Goal: Task Accomplishment & Management: Manage account settings

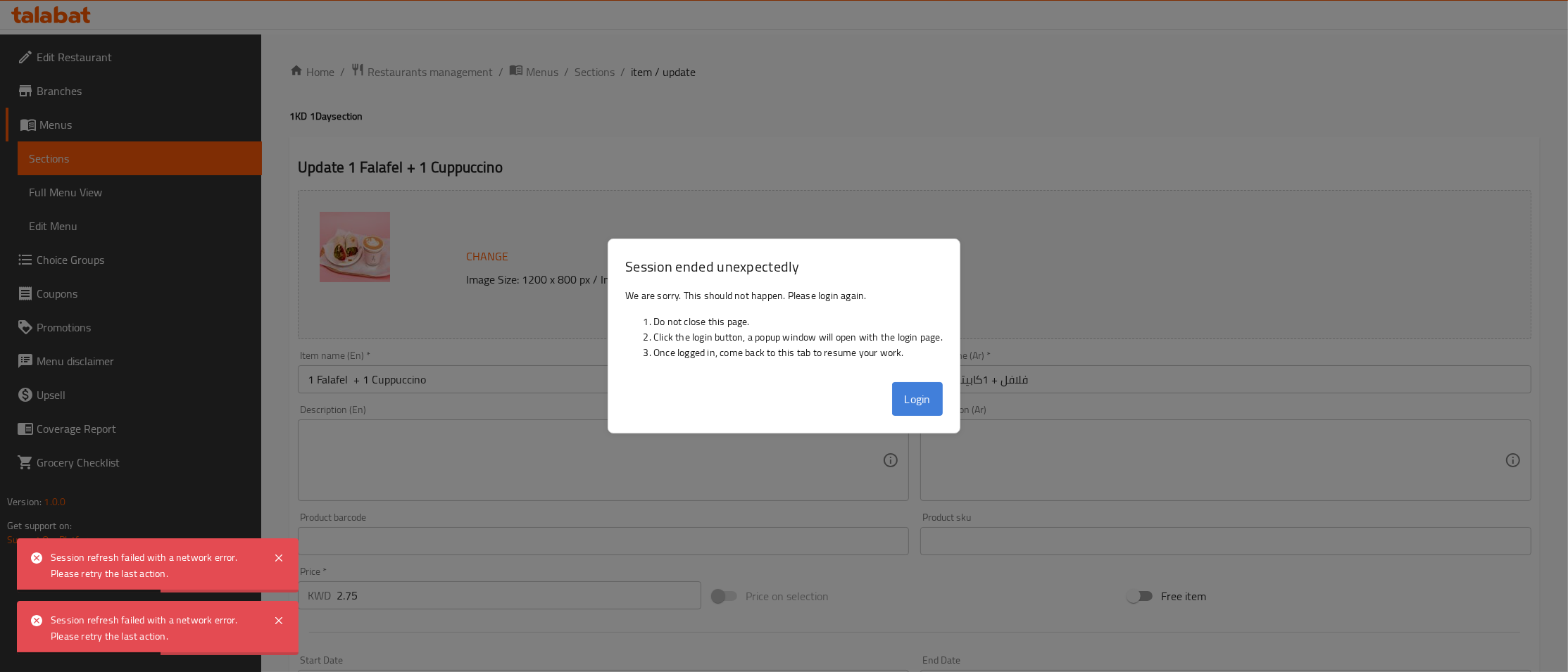
click at [895, 390] on button "Login" at bounding box center [917, 399] width 51 height 34
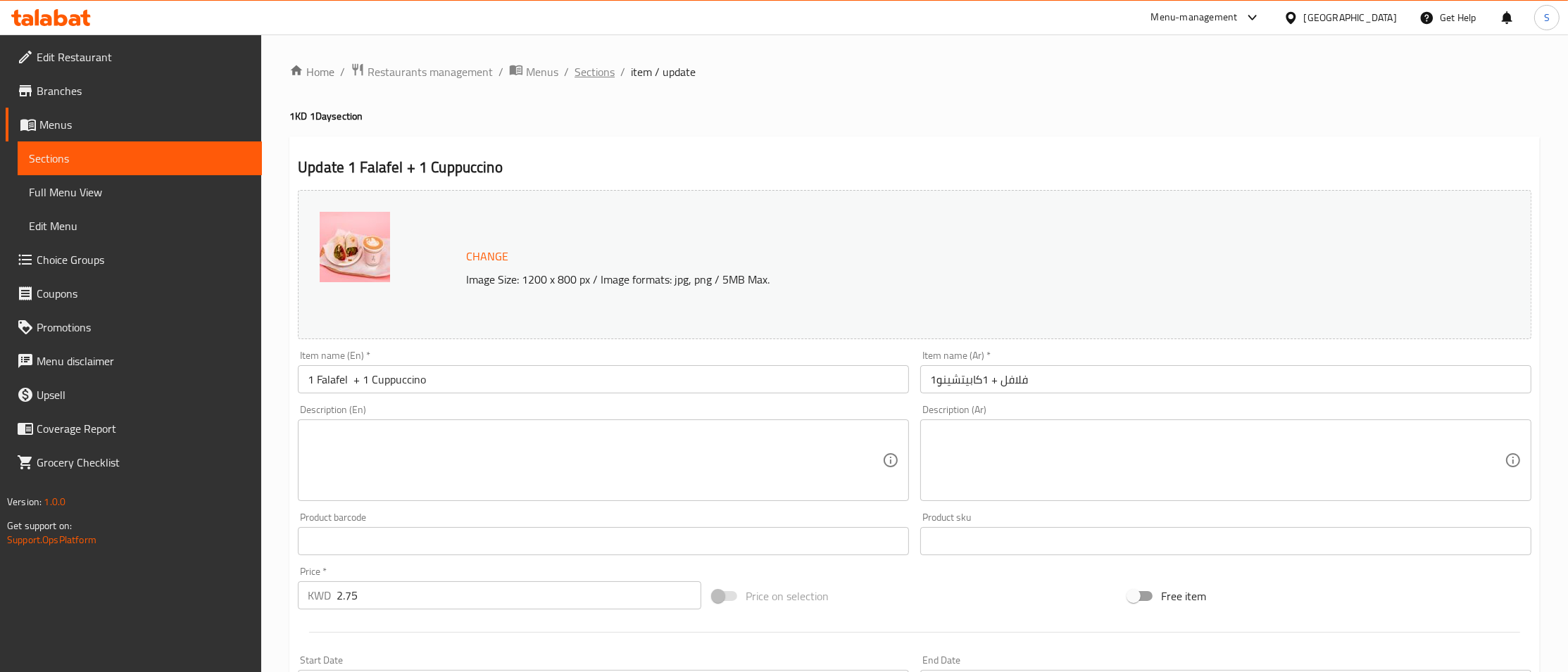
click at [601, 77] on span "Sections" at bounding box center [594, 72] width 40 height 17
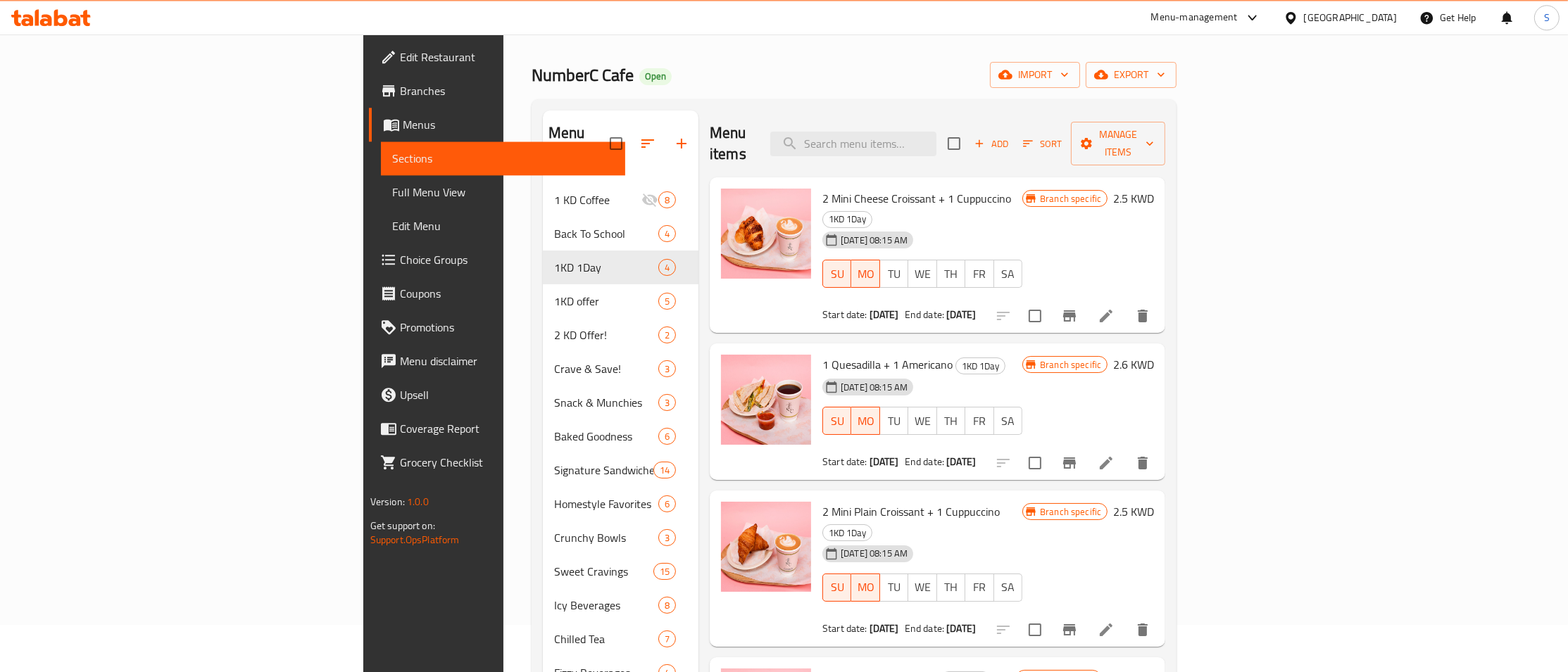
scroll to position [76, 0]
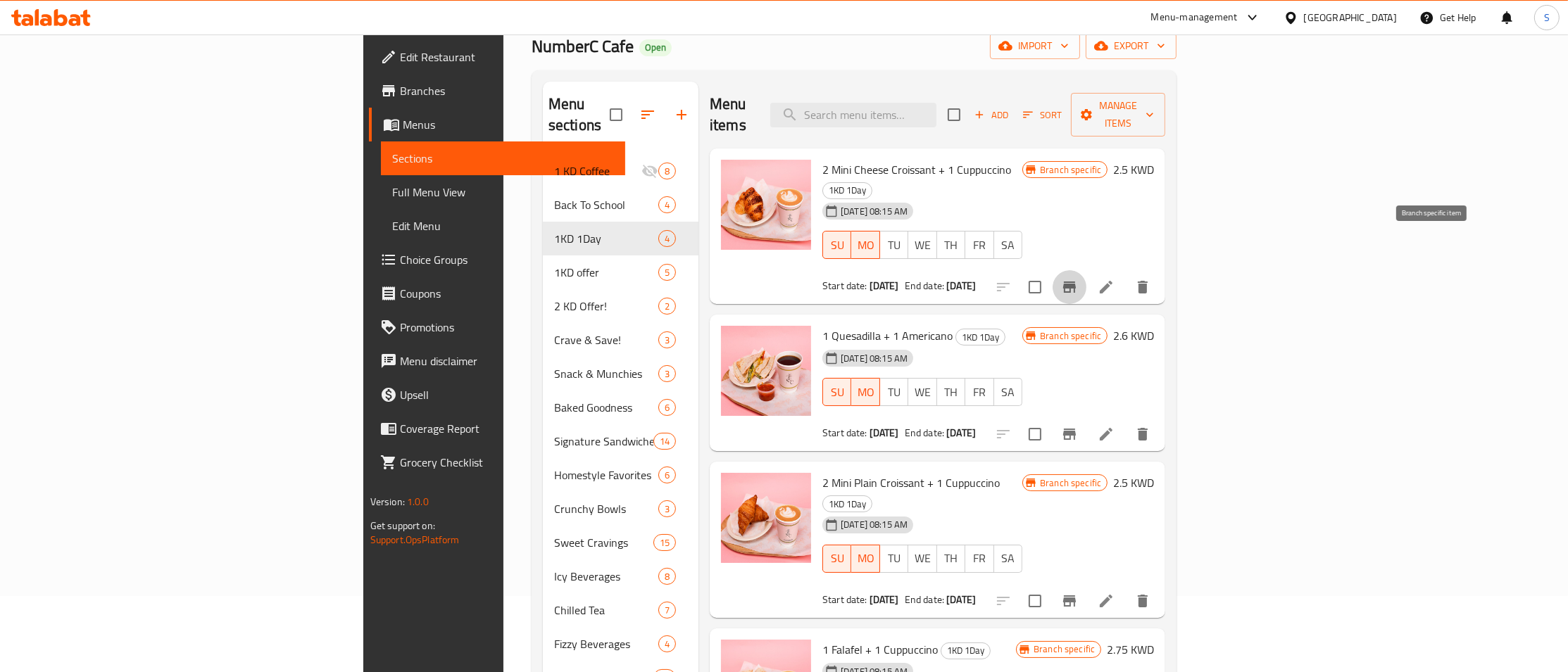
click at [1078, 279] on icon "Branch-specific-item" at bounding box center [1069, 288] width 17 height 17
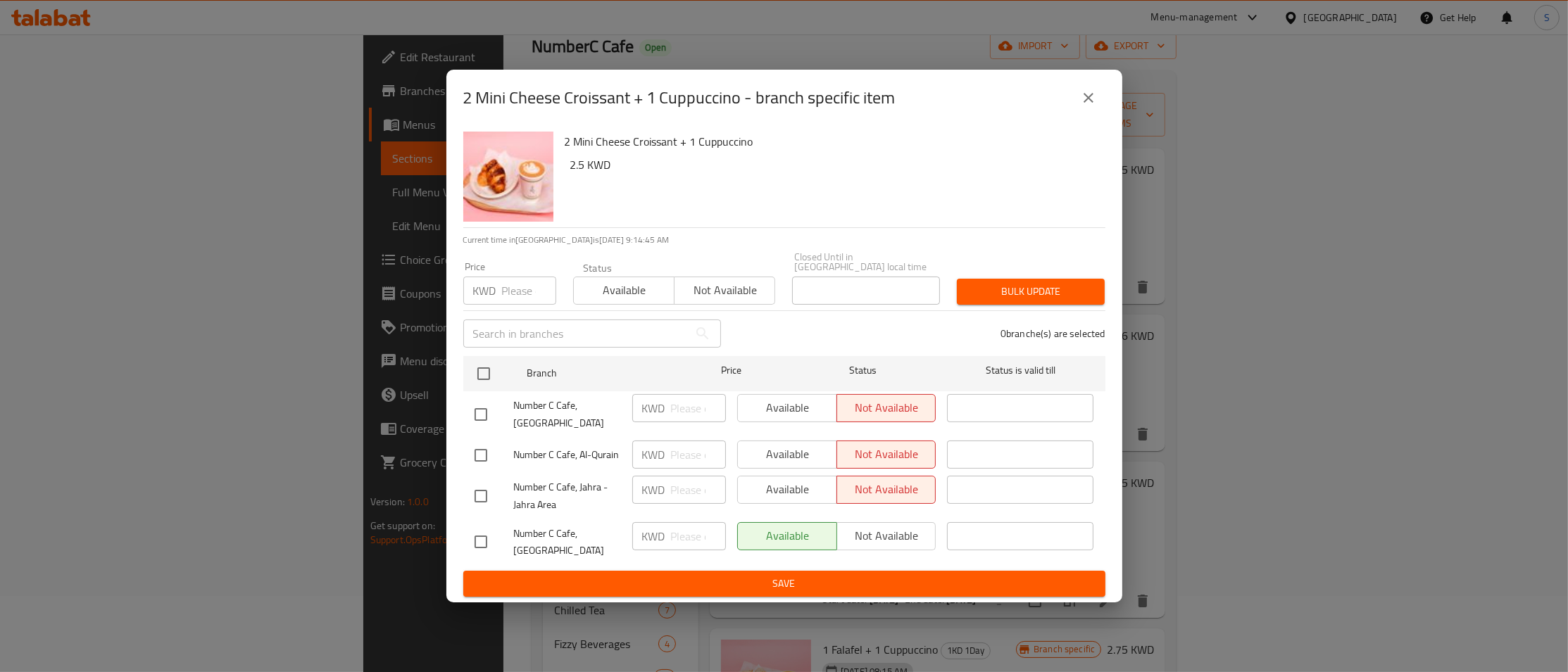
click at [1091, 107] on icon "close" at bounding box center [1088, 98] width 17 height 17
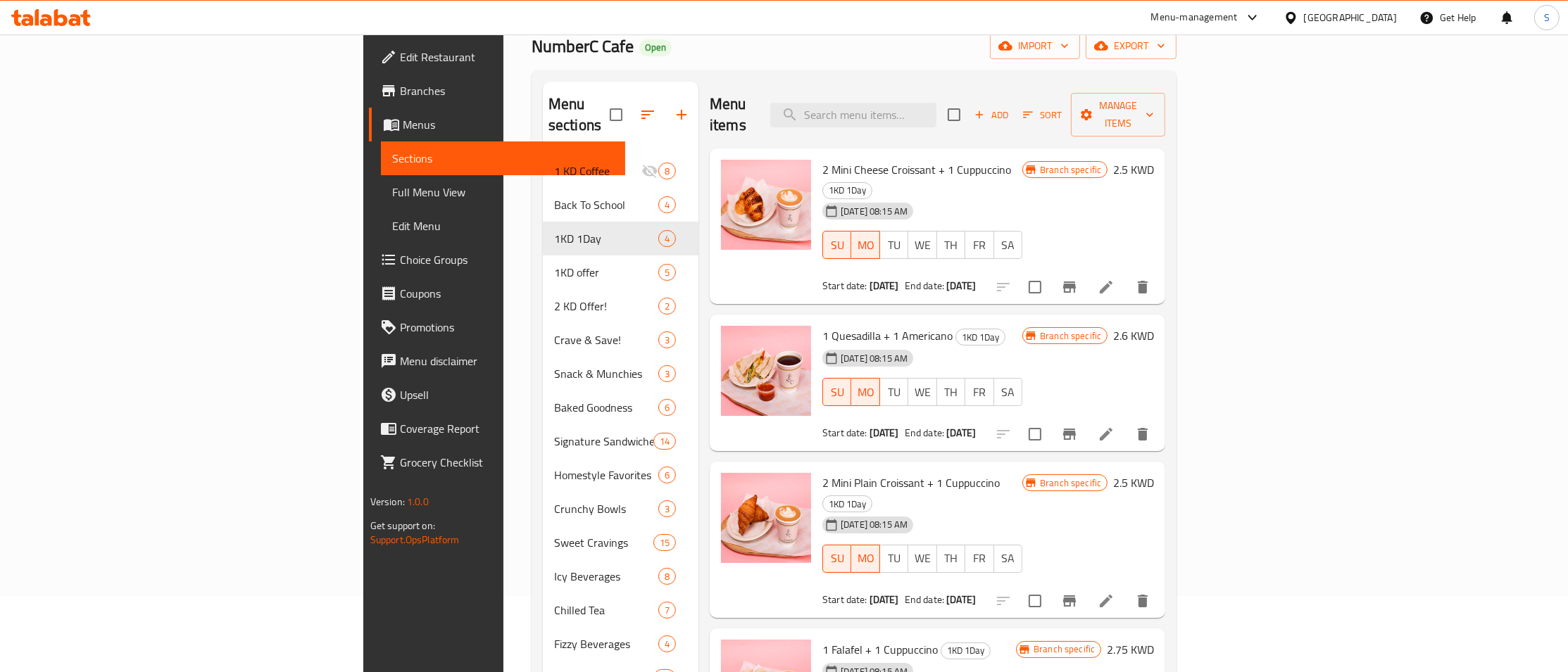
click at [1078, 426] on icon "Branch-specific-item" at bounding box center [1069, 434] width 17 height 17
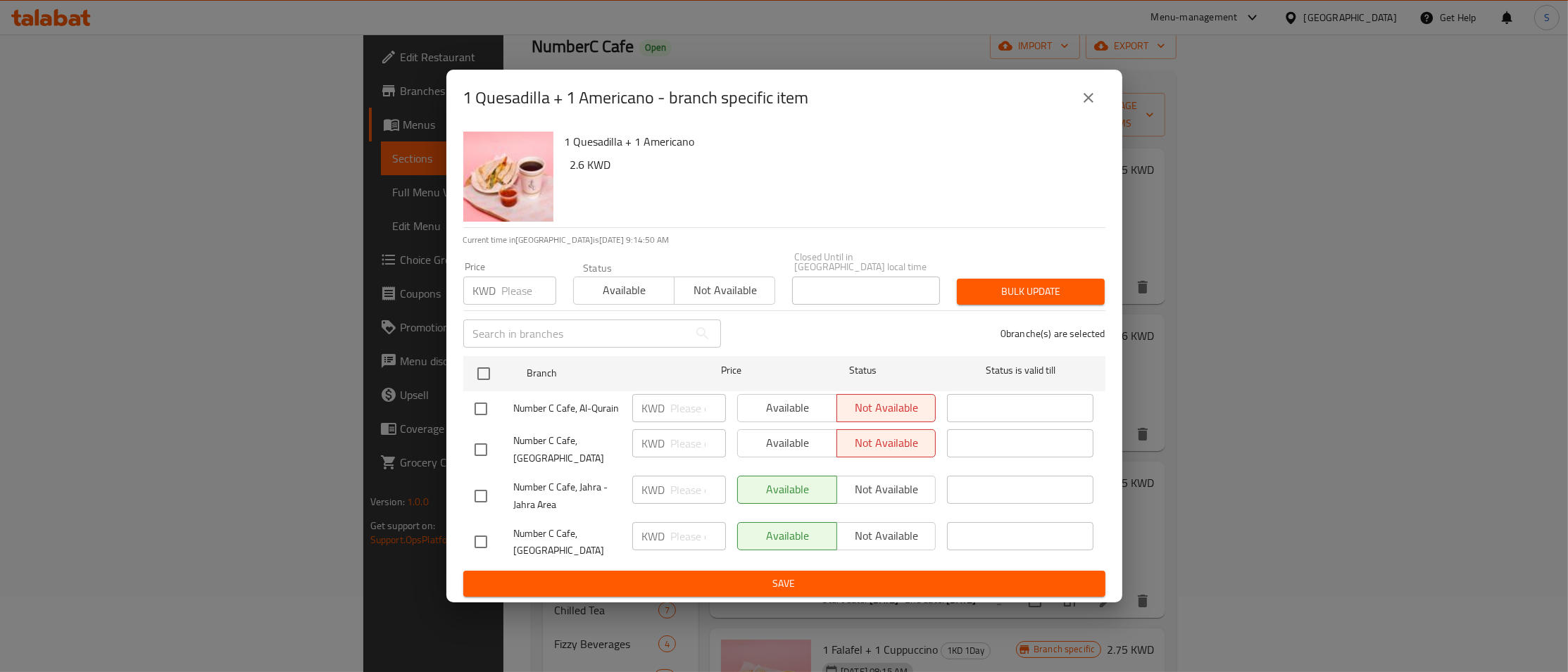
click at [480, 541] on input "checkbox" at bounding box center [481, 543] width 30 height 30
checkbox input "true"
click at [717, 293] on span "Not available" at bounding box center [724, 290] width 89 height 20
click at [1046, 285] on span "Bulk update" at bounding box center [1031, 292] width 125 height 17
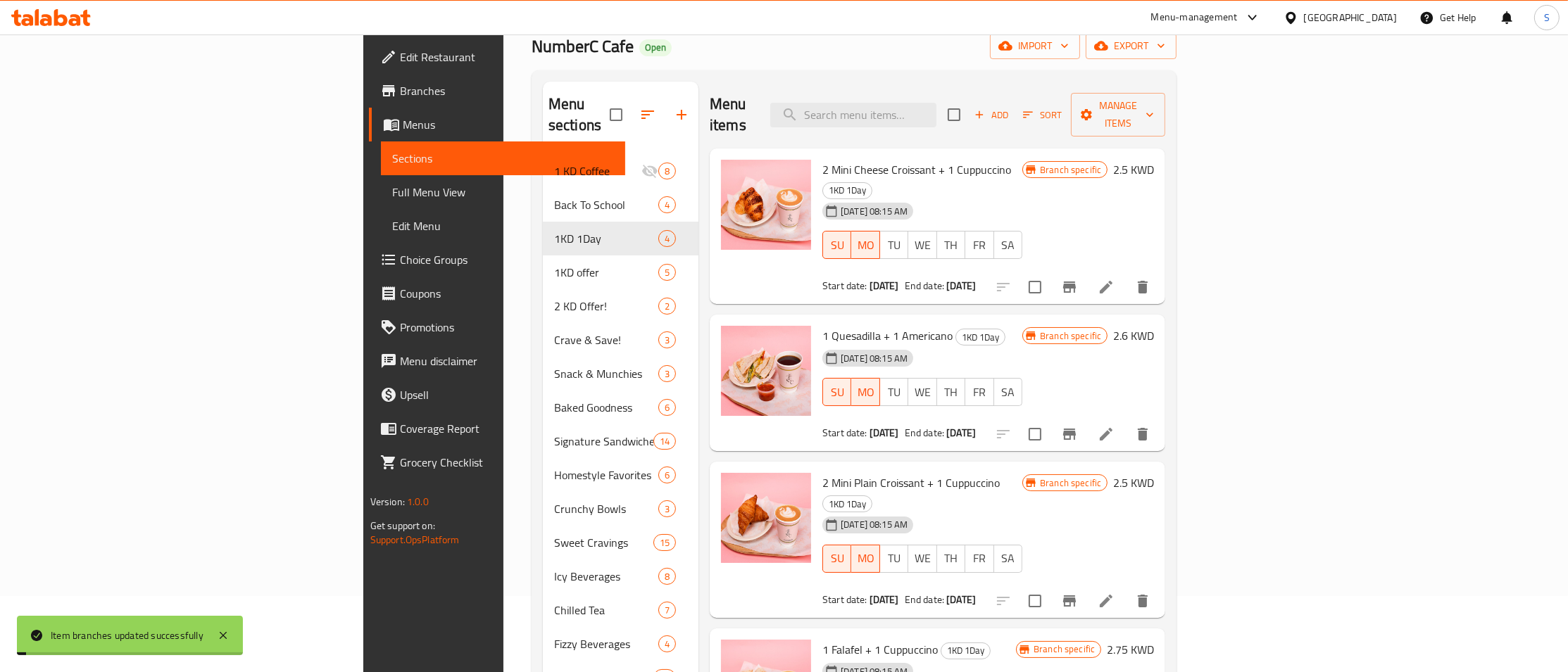
click at [1028, 511] on div "[DATE] 08:15 AM SU MO TU WE TH FR SA" at bounding box center [922, 549] width 211 height 76
click at [1076, 596] on icon "Branch-specific-item" at bounding box center [1069, 601] width 13 height 11
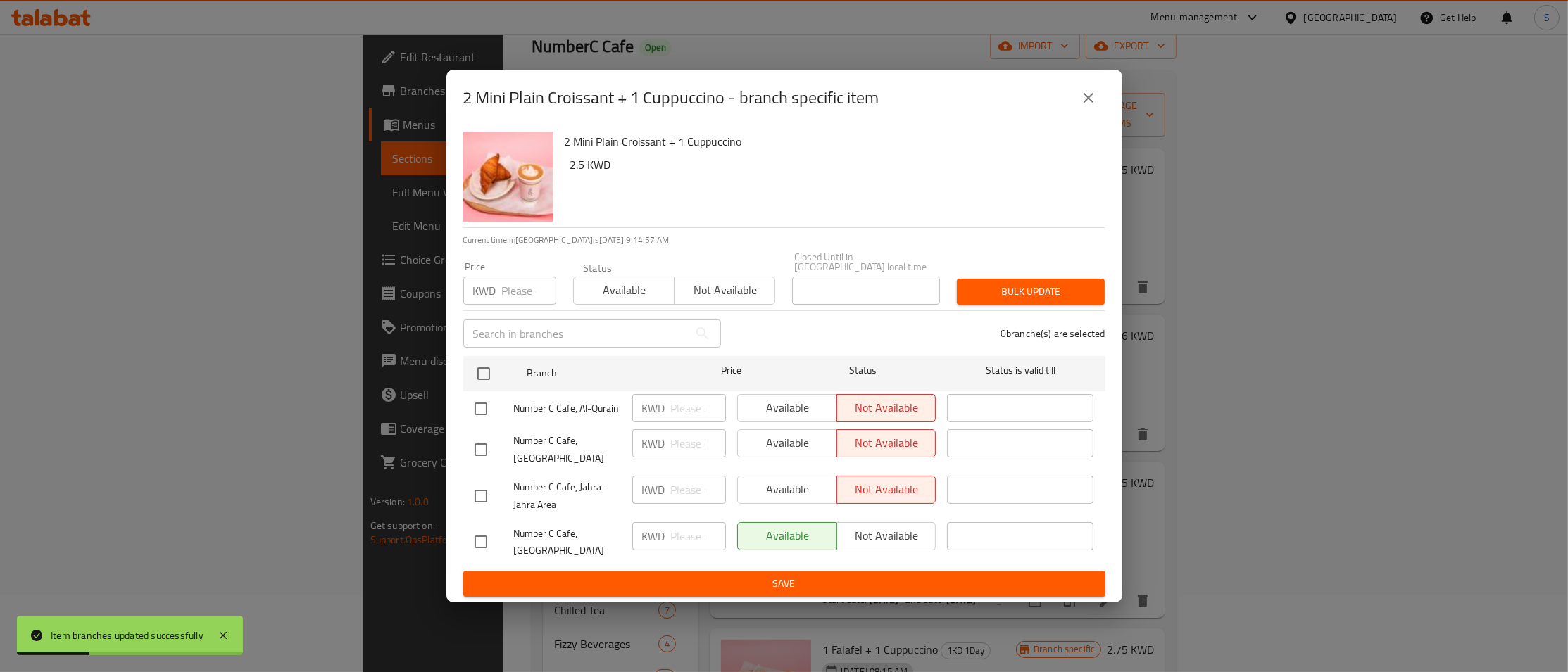
click at [481, 491] on input "checkbox" at bounding box center [481, 496] width 30 height 30
checkbox input "true"
click at [477, 543] on input "checkbox" at bounding box center [481, 543] width 30 height 30
checkbox input "true"
click at [718, 297] on span "Not available" at bounding box center [724, 290] width 89 height 20
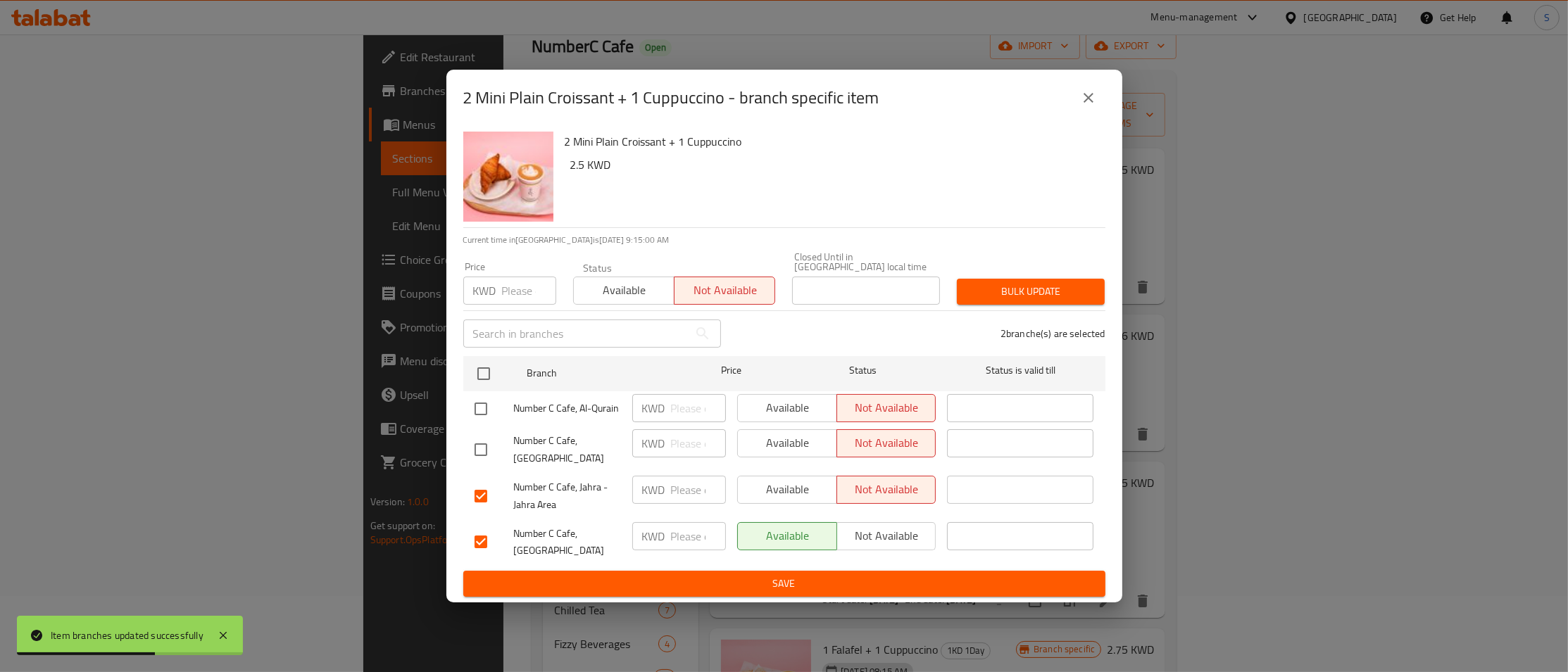
click at [1093, 107] on icon "close" at bounding box center [1088, 98] width 17 height 17
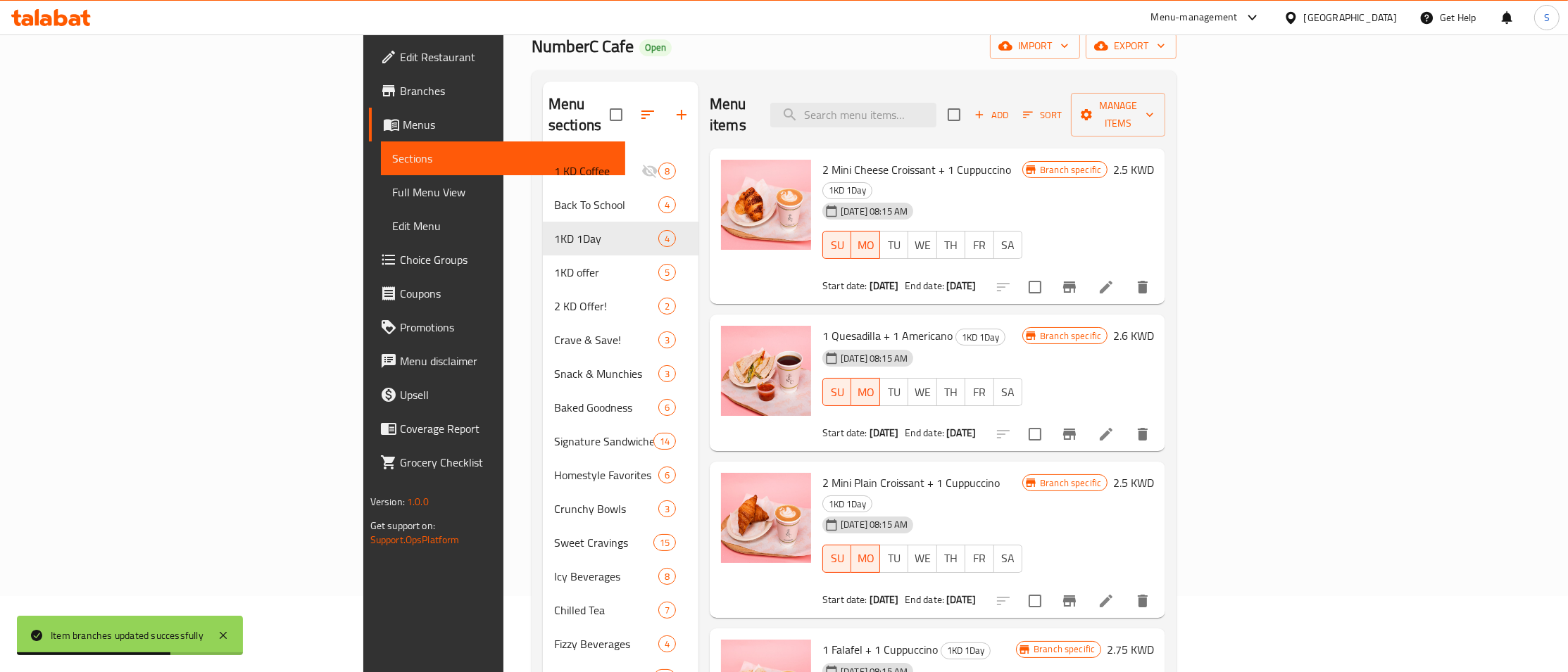
scroll to position [0, 0]
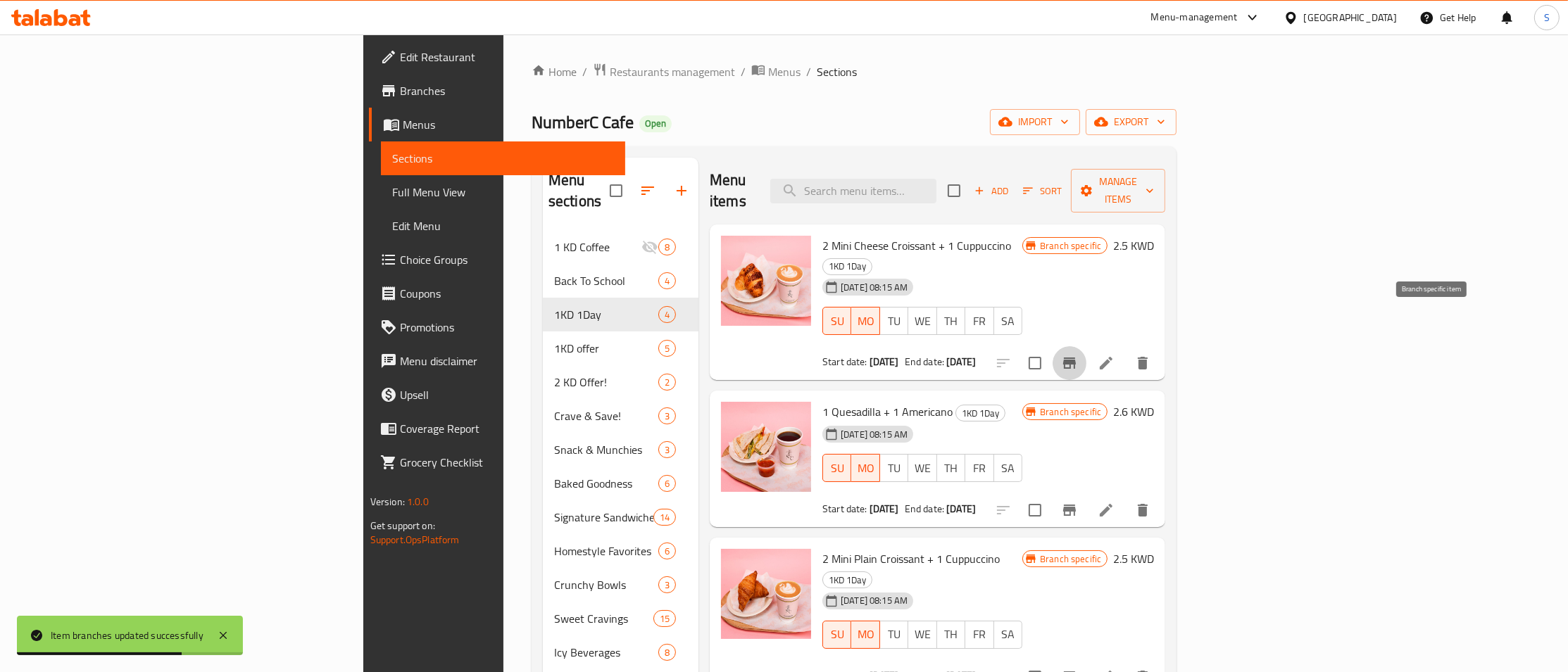
click at [1076, 358] on icon "Branch-specific-item" at bounding box center [1069, 363] width 13 height 11
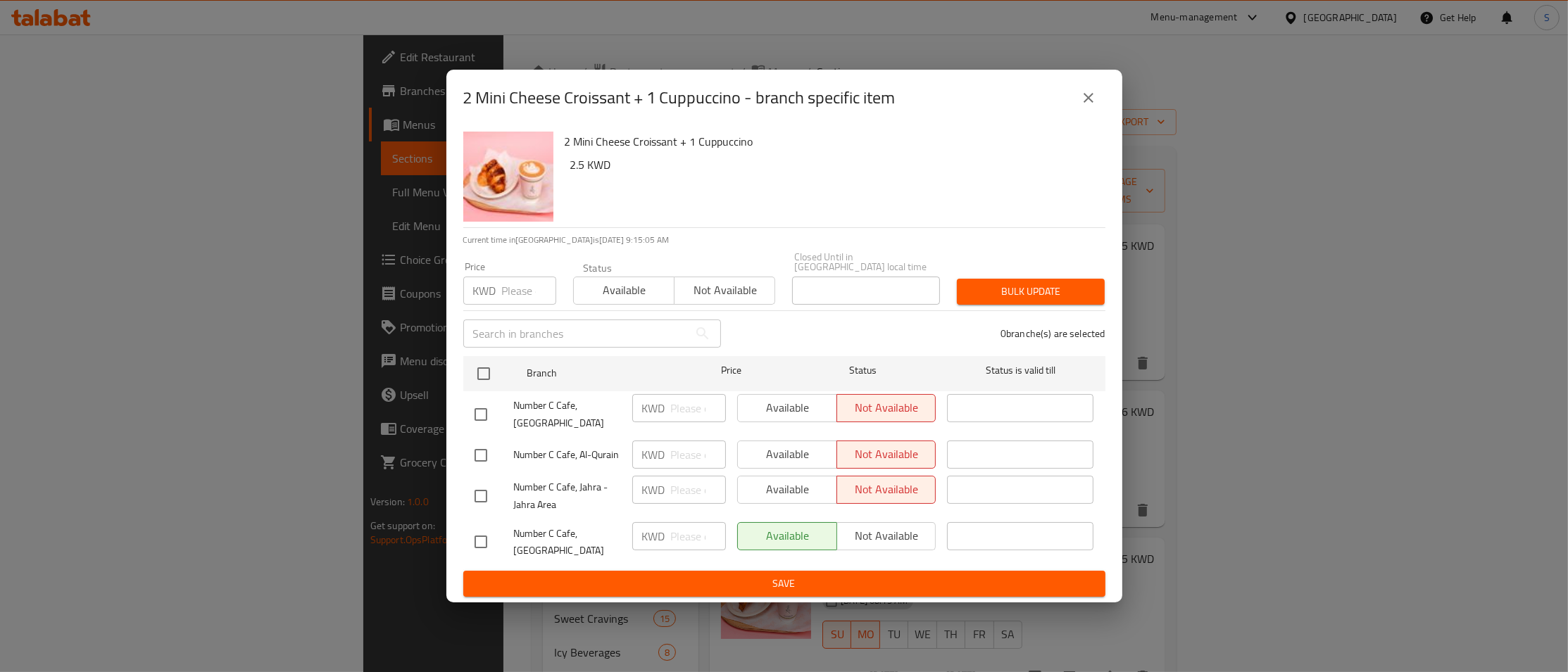
click at [481, 497] on input "checkbox" at bounding box center [481, 496] width 30 height 30
checkbox input "true"
click at [478, 537] on input "checkbox" at bounding box center [481, 543] width 30 height 30
checkbox input "true"
click at [735, 287] on span "Not available" at bounding box center [724, 290] width 89 height 20
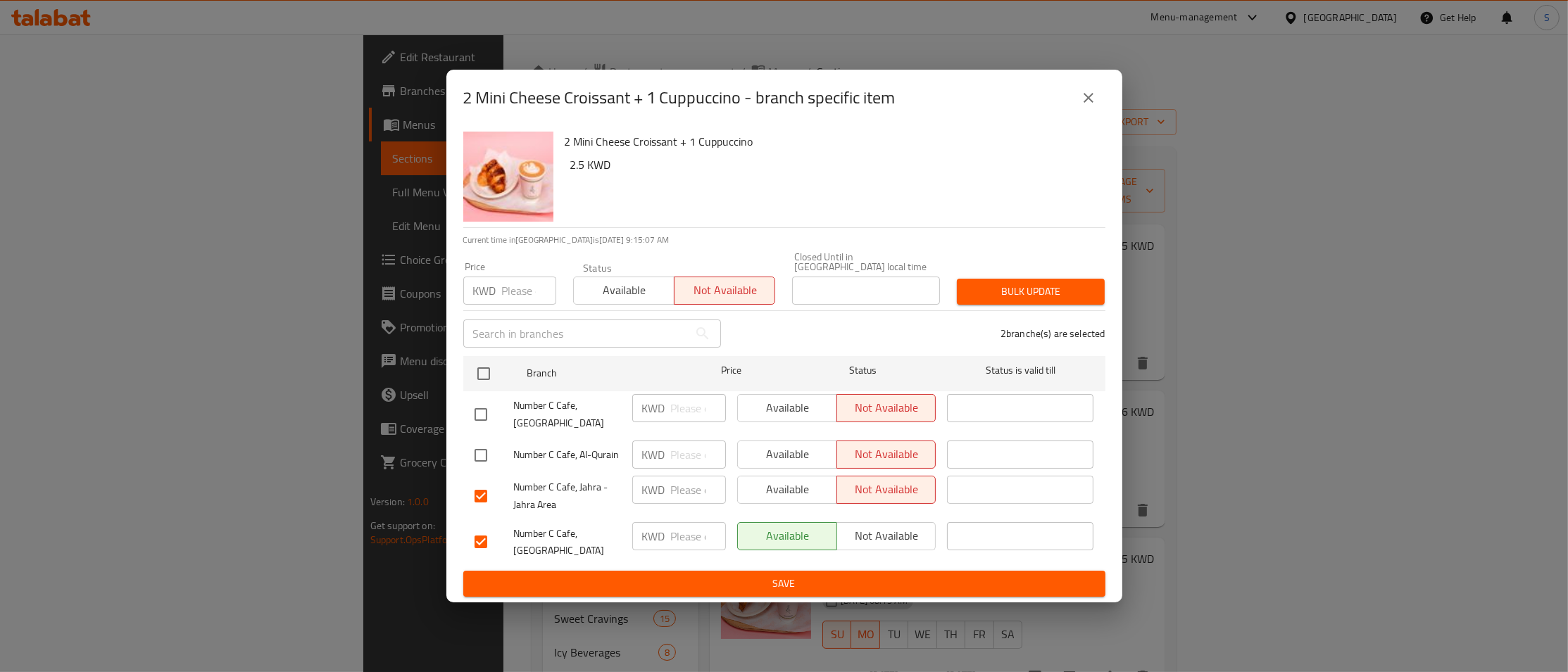
click at [1054, 303] on button "Bulk update" at bounding box center [1030, 292] width 148 height 26
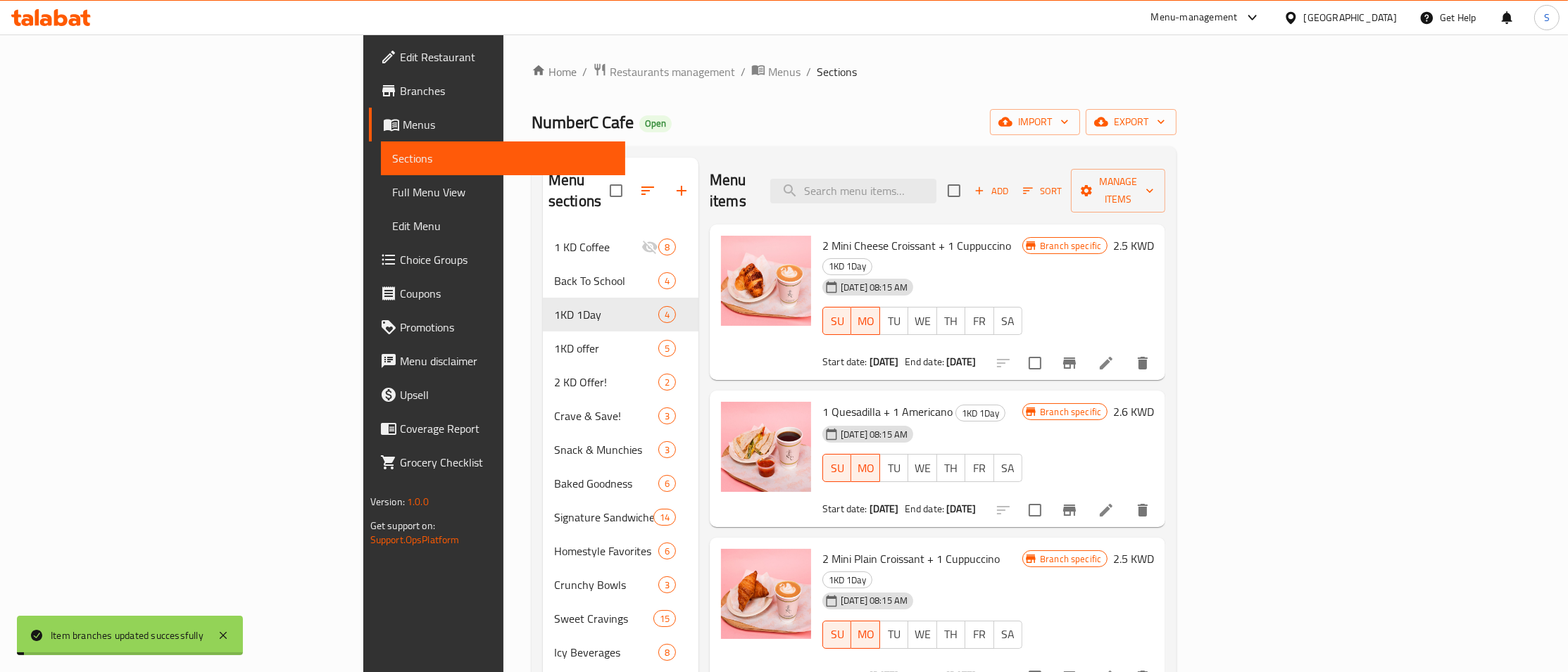
click at [1076, 358] on icon "Branch-specific-item" at bounding box center [1069, 363] width 13 height 11
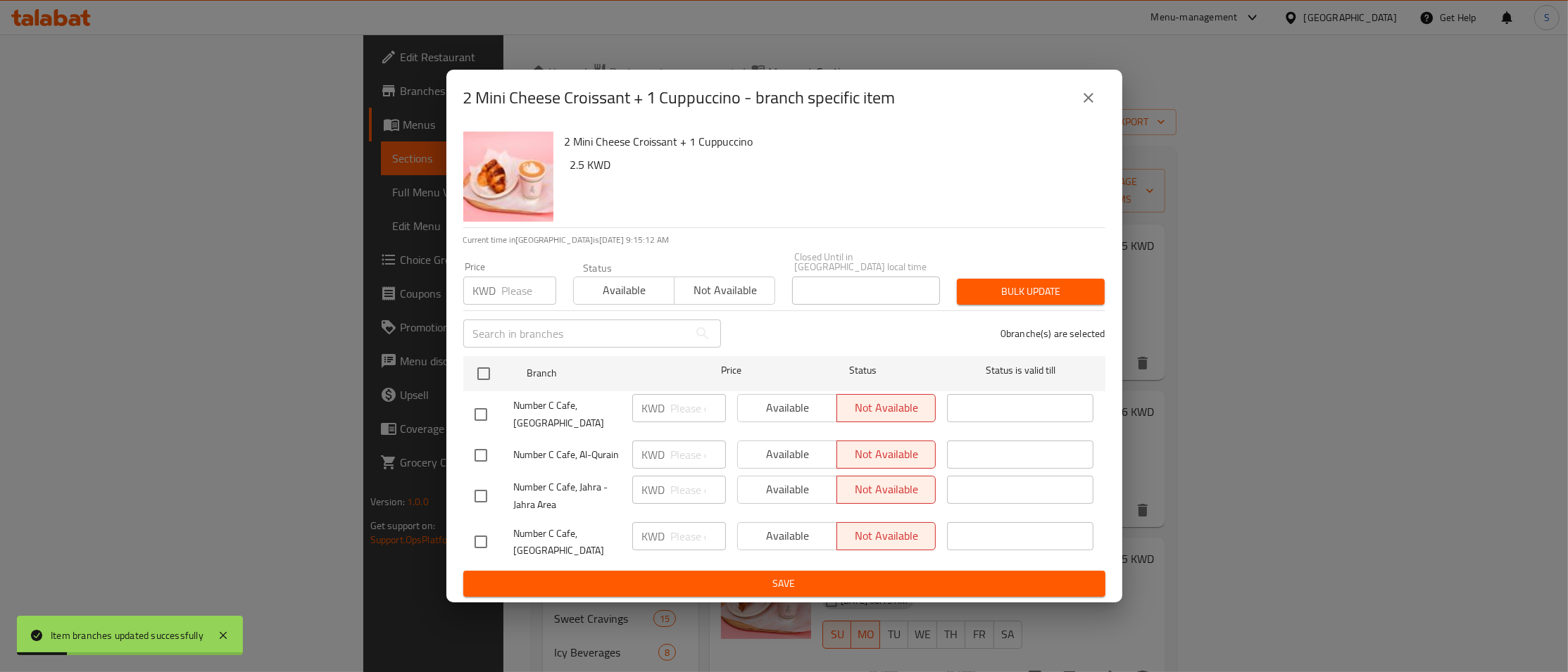
click at [478, 489] on input "checkbox" at bounding box center [481, 496] width 30 height 30
checkbox input "true"
click at [588, 487] on span "Number C Cafe, Jahra - Jahra Area" at bounding box center [567, 496] width 107 height 35
copy span "Jahra"
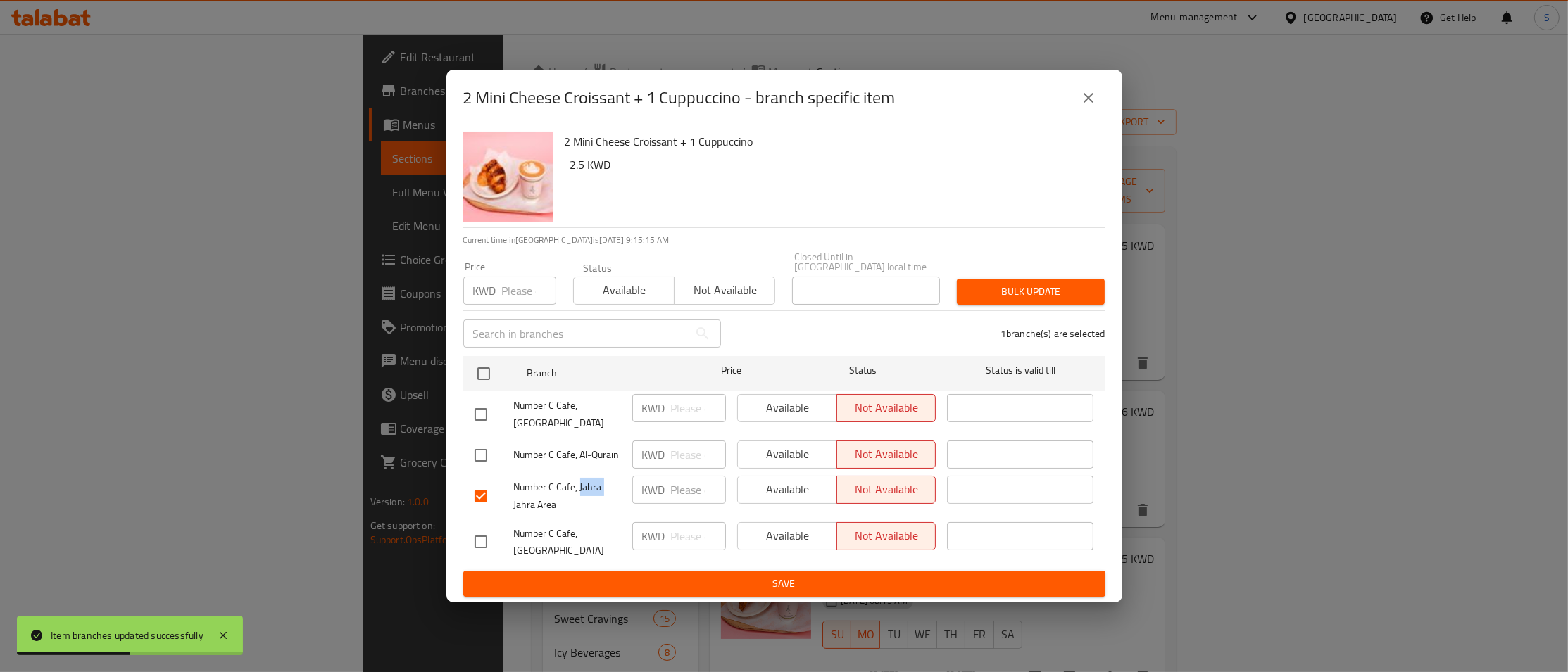
click at [633, 295] on span "Available" at bounding box center [624, 290] width 89 height 20
click at [1040, 289] on span "Bulk update" at bounding box center [1031, 292] width 125 height 17
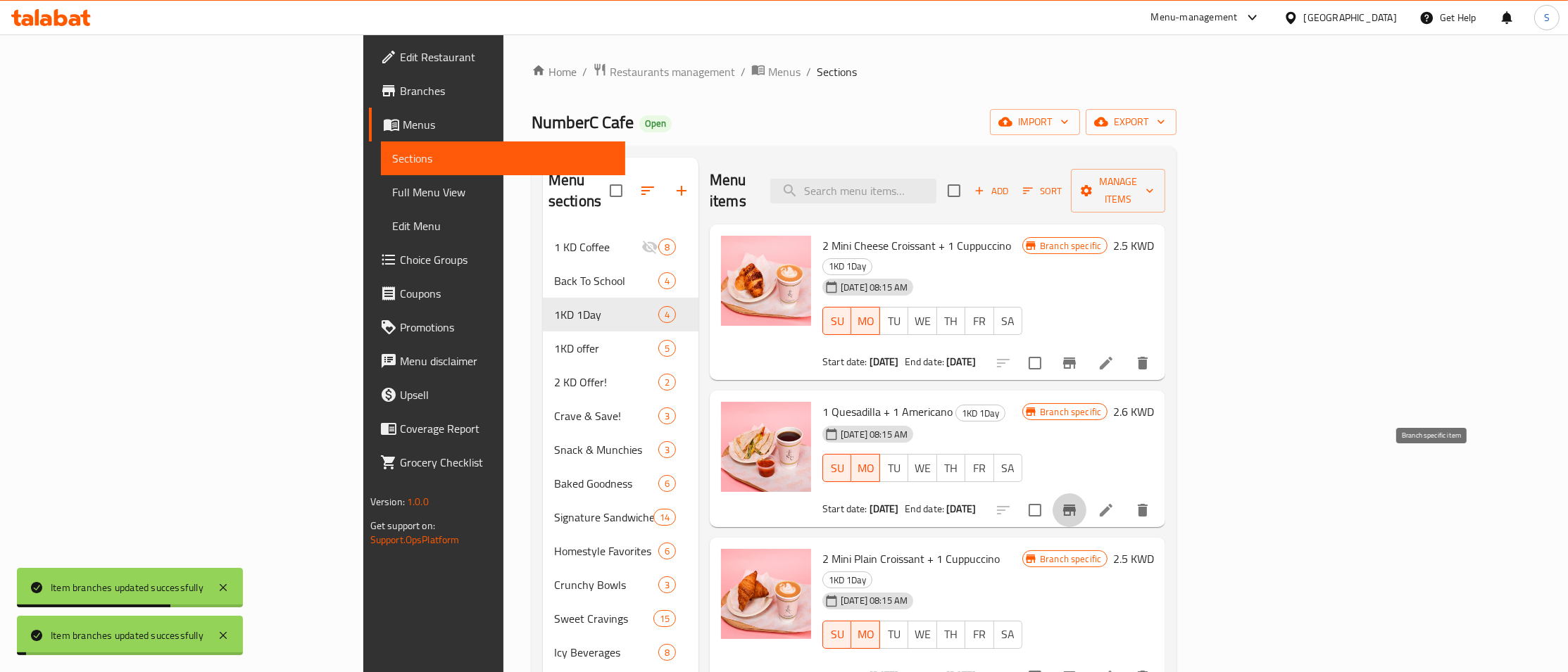
click at [1078, 502] on icon "Branch-specific-item" at bounding box center [1069, 510] width 17 height 17
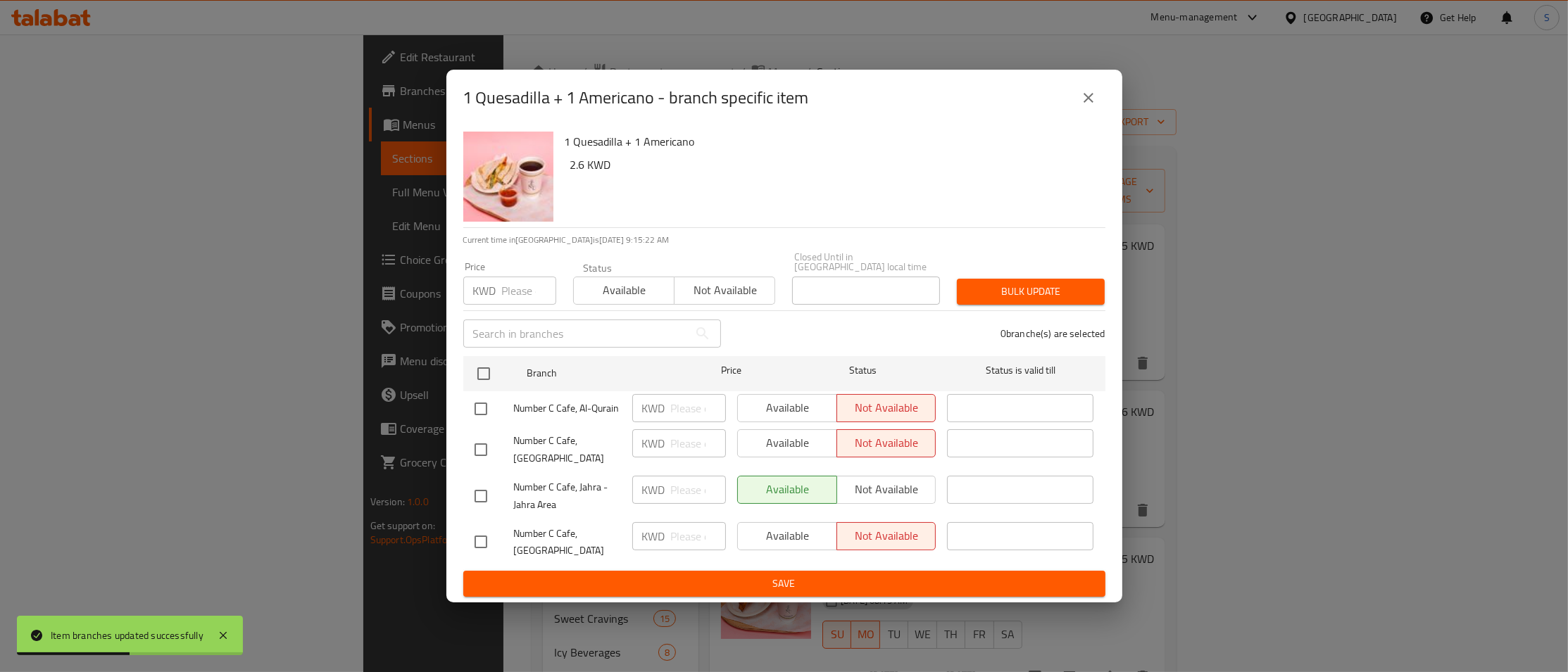
click at [1097, 114] on button "close" at bounding box center [1088, 97] width 34 height 34
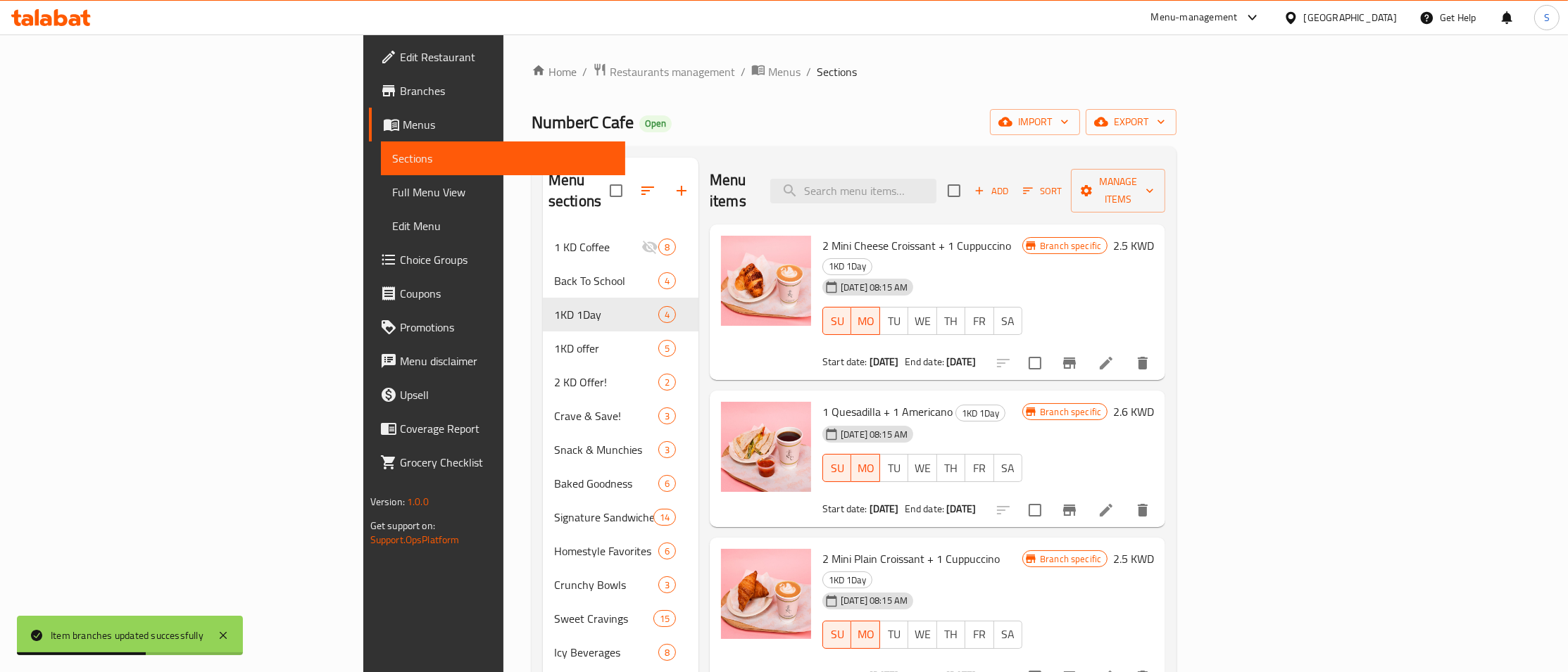
scroll to position [76, 0]
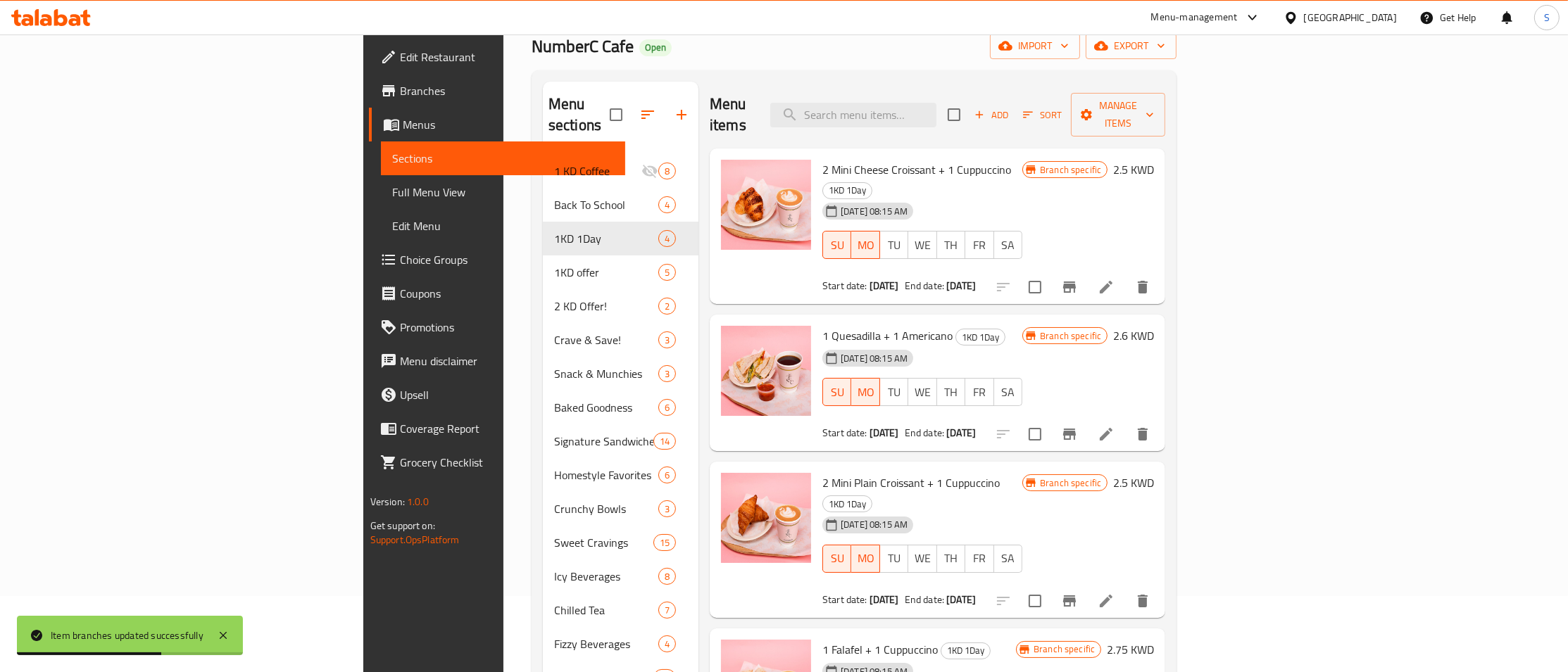
click at [1078, 593] on icon "Branch-specific-item" at bounding box center [1069, 601] width 17 height 17
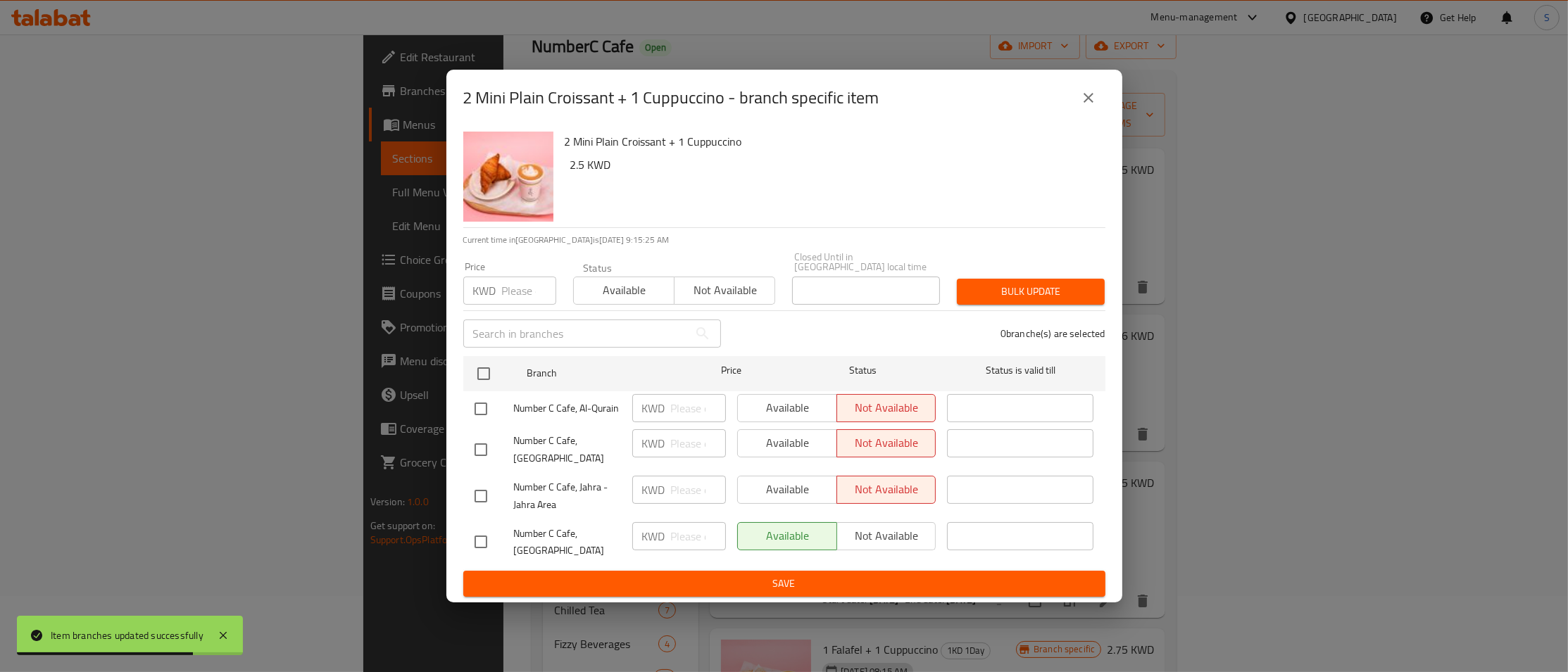
click at [486, 489] on input "checkbox" at bounding box center [481, 496] width 30 height 30
checkbox input "true"
click at [624, 282] on span "Available" at bounding box center [624, 290] width 89 height 20
click at [1019, 272] on div "Bulk update" at bounding box center [1030, 292] width 165 height 43
click at [1022, 280] on button "Bulk update" at bounding box center [1030, 292] width 148 height 26
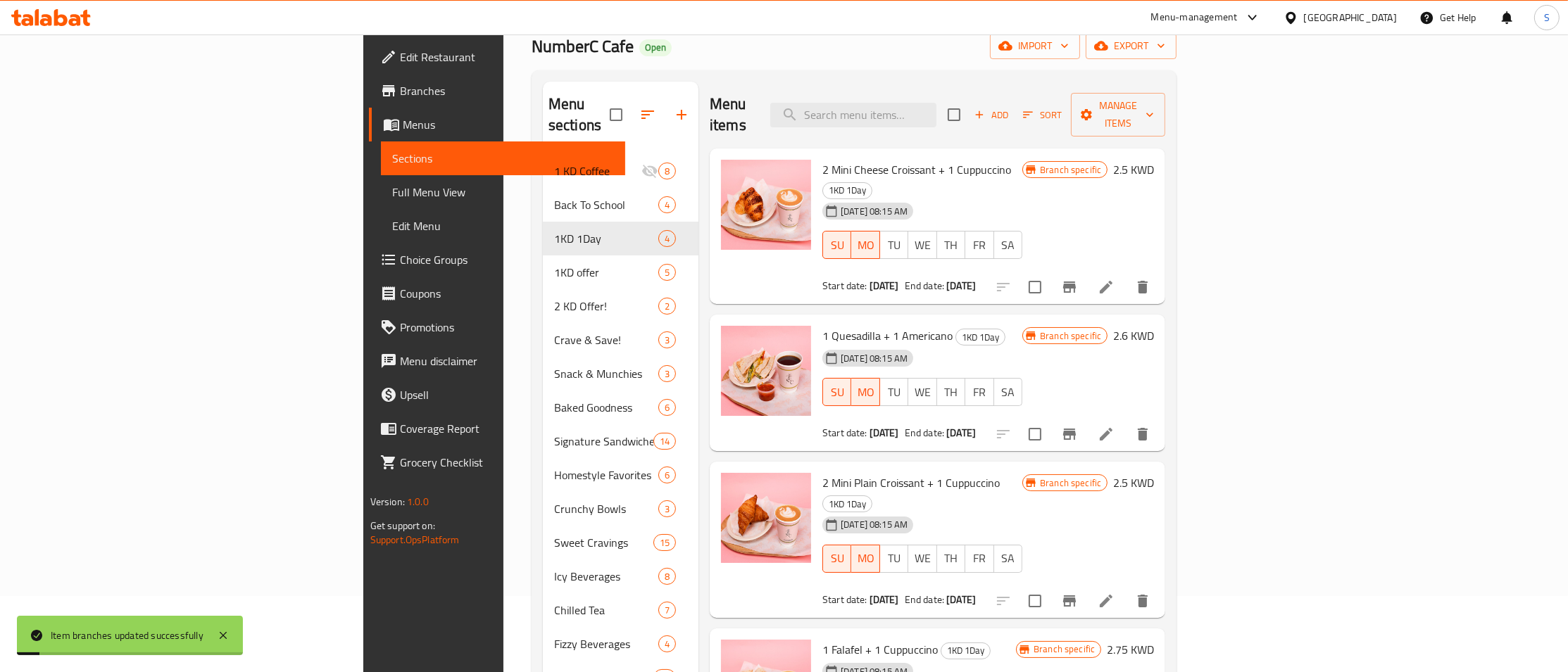
click at [1076, 596] on icon "Branch-specific-item" at bounding box center [1069, 601] width 13 height 11
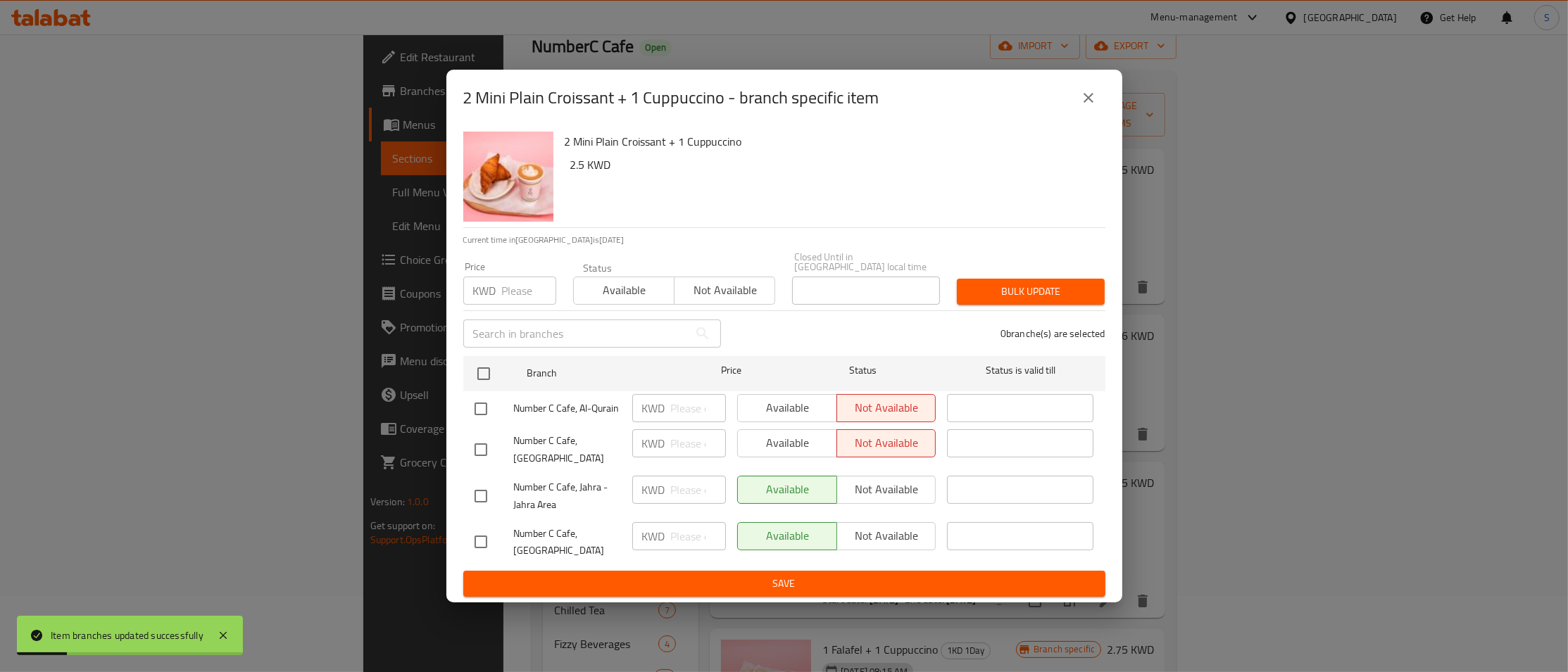
click at [482, 541] on input "checkbox" at bounding box center [481, 543] width 30 height 30
checkbox input "true"
click at [742, 286] on span "Not available" at bounding box center [724, 290] width 89 height 20
click at [1044, 283] on span "Bulk update" at bounding box center [1031, 292] width 125 height 17
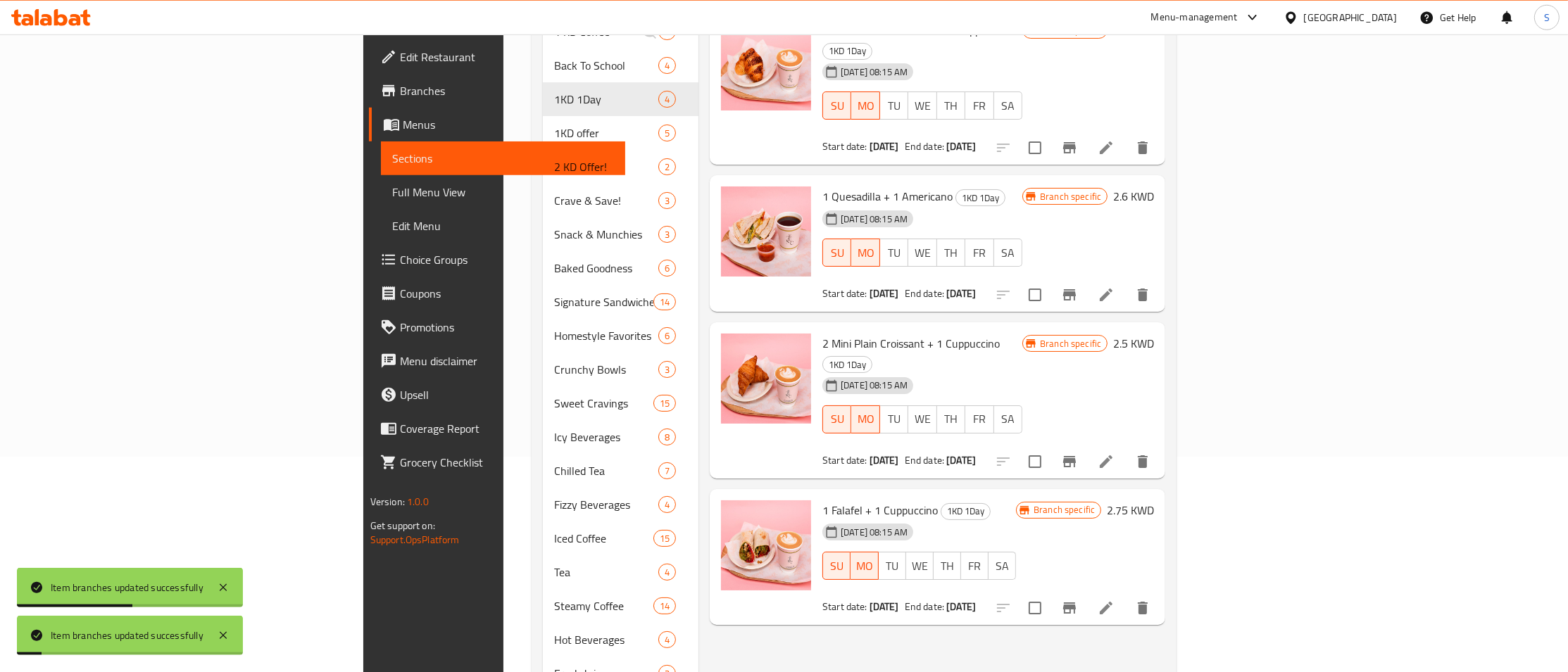
scroll to position [292, 0]
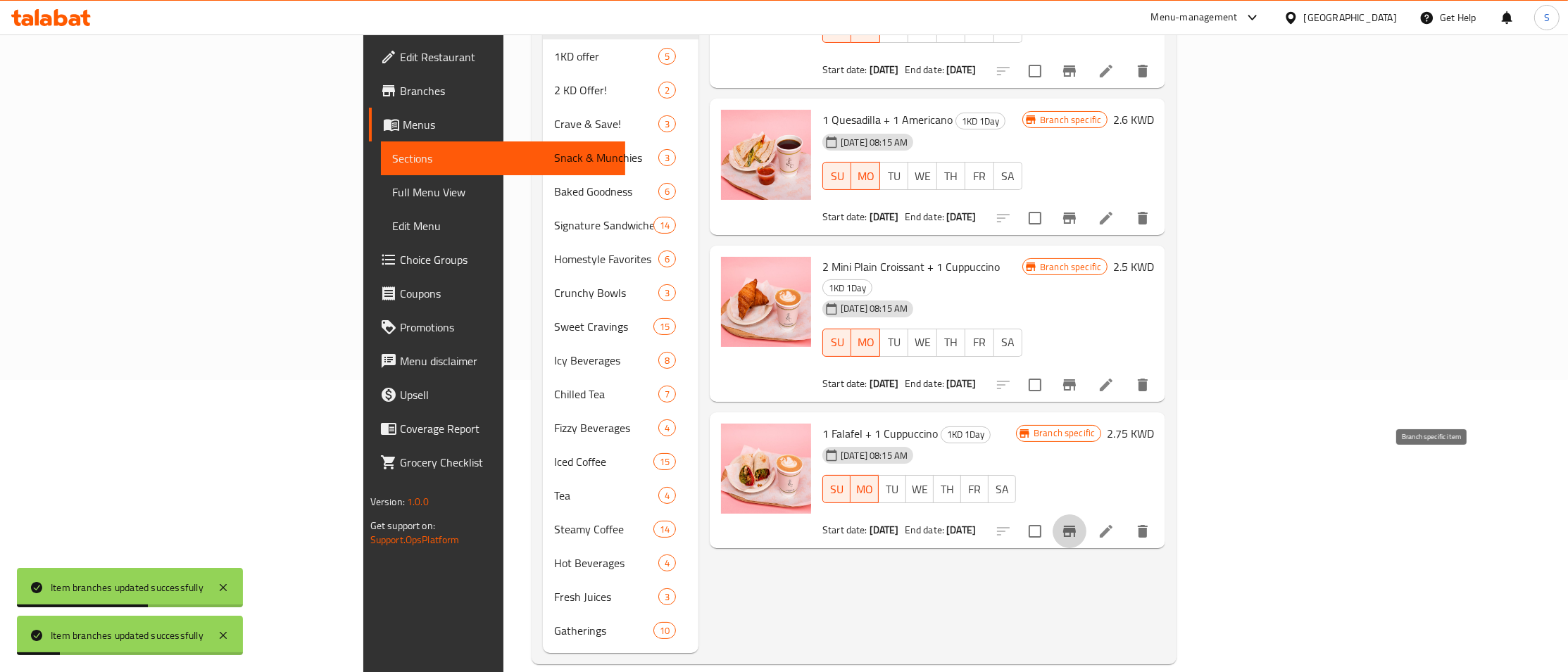
click at [1076, 526] on icon "Branch-specific-item" at bounding box center [1069, 532] width 13 height 11
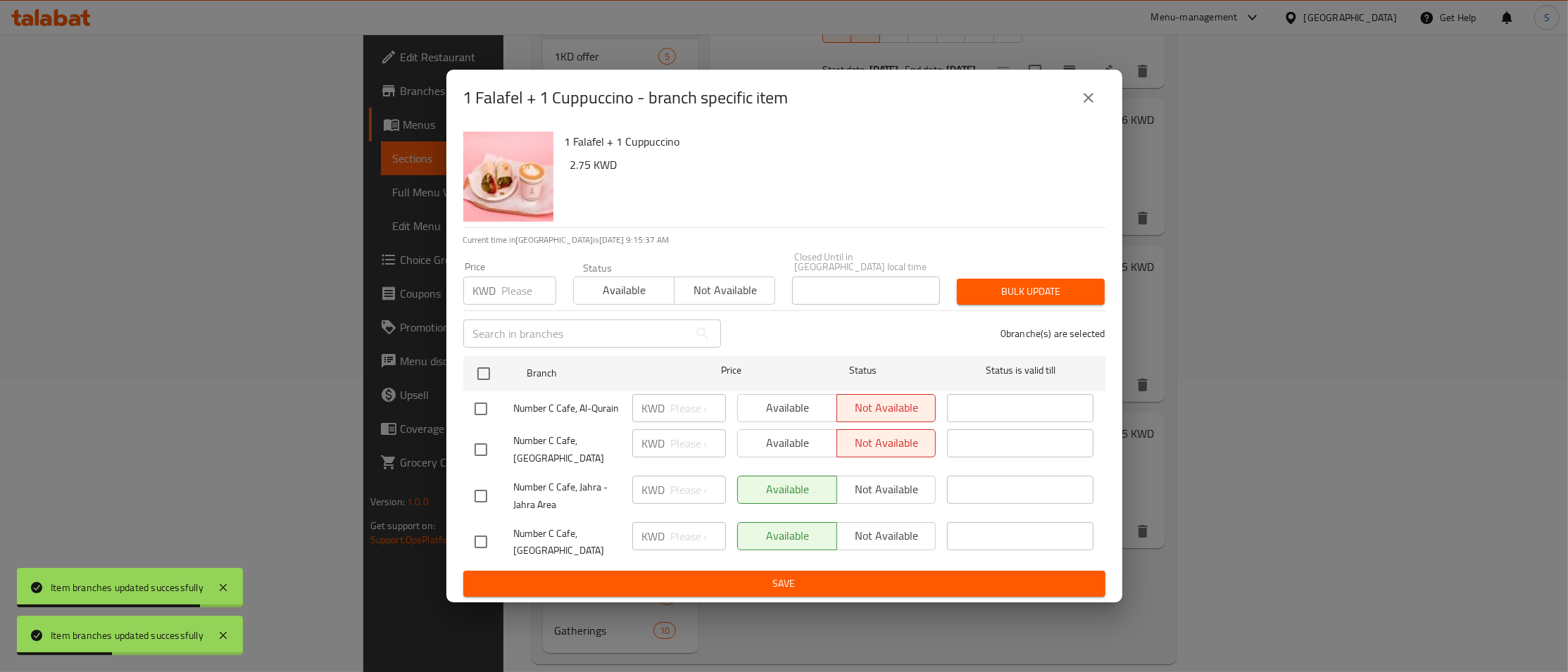
click at [497, 536] on div at bounding box center [494, 543] width 39 height 30
click at [474, 536] on input "checkbox" at bounding box center [481, 543] width 30 height 30
checkbox input "true"
click at [711, 289] on span "Not available" at bounding box center [724, 290] width 89 height 20
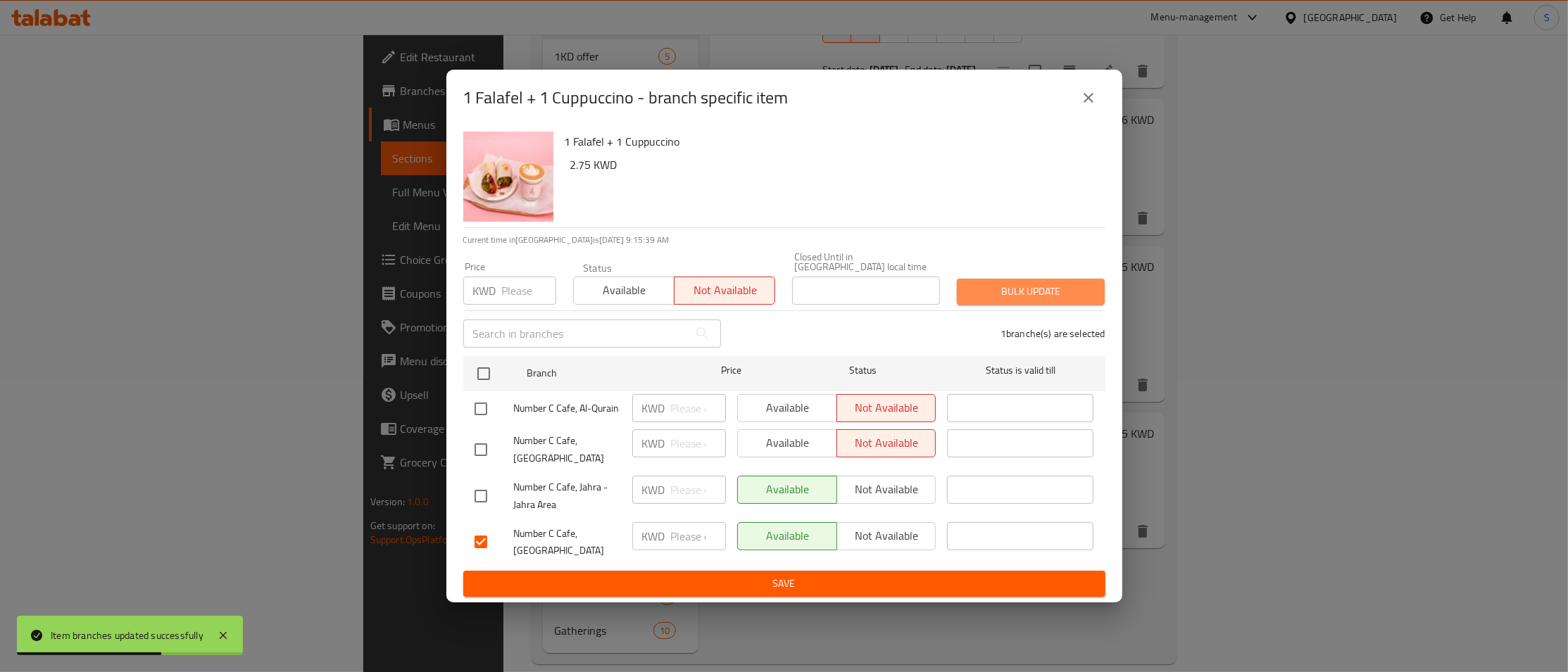
click at [1047, 293] on span "Bulk update" at bounding box center [1031, 292] width 125 height 17
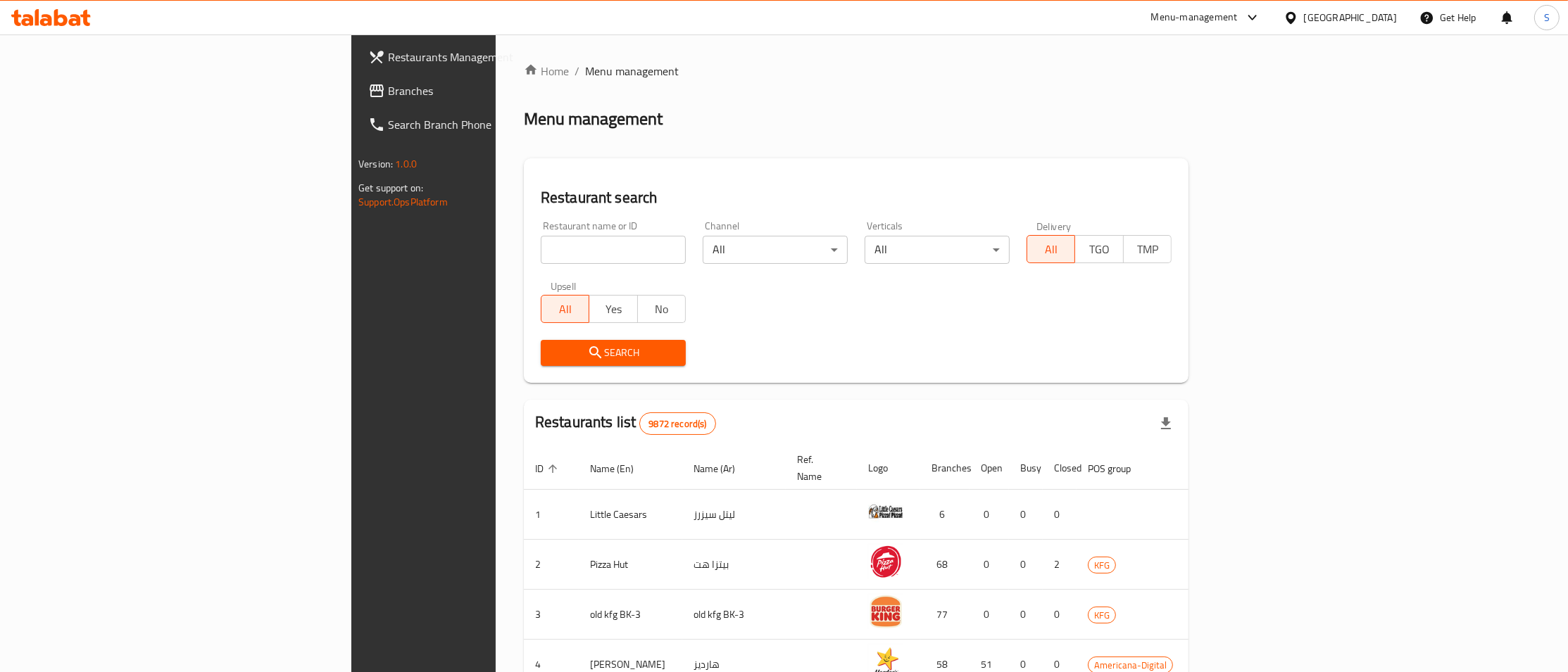
click at [524, 251] on div "Home / Menu management Menu management Restaurant search Restaurant name or ID …" at bounding box center [856, 550] width 665 height 975
click at [541, 250] on input "search" at bounding box center [613, 250] width 145 height 28
paste input "bakery house"
type input "bakery house"
click button "Search" at bounding box center [613, 353] width 145 height 26
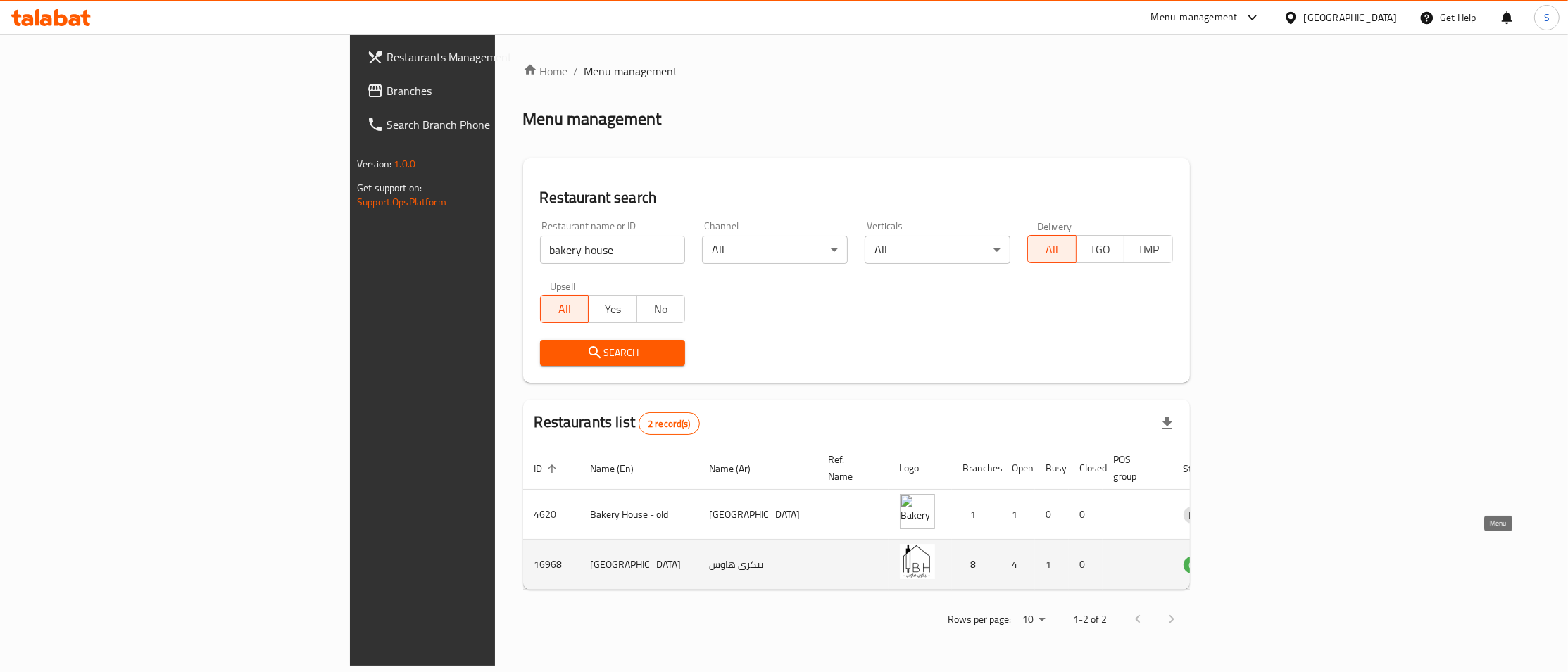
click at [1276, 560] on icon "enhanced table" at bounding box center [1268, 565] width 16 height 12
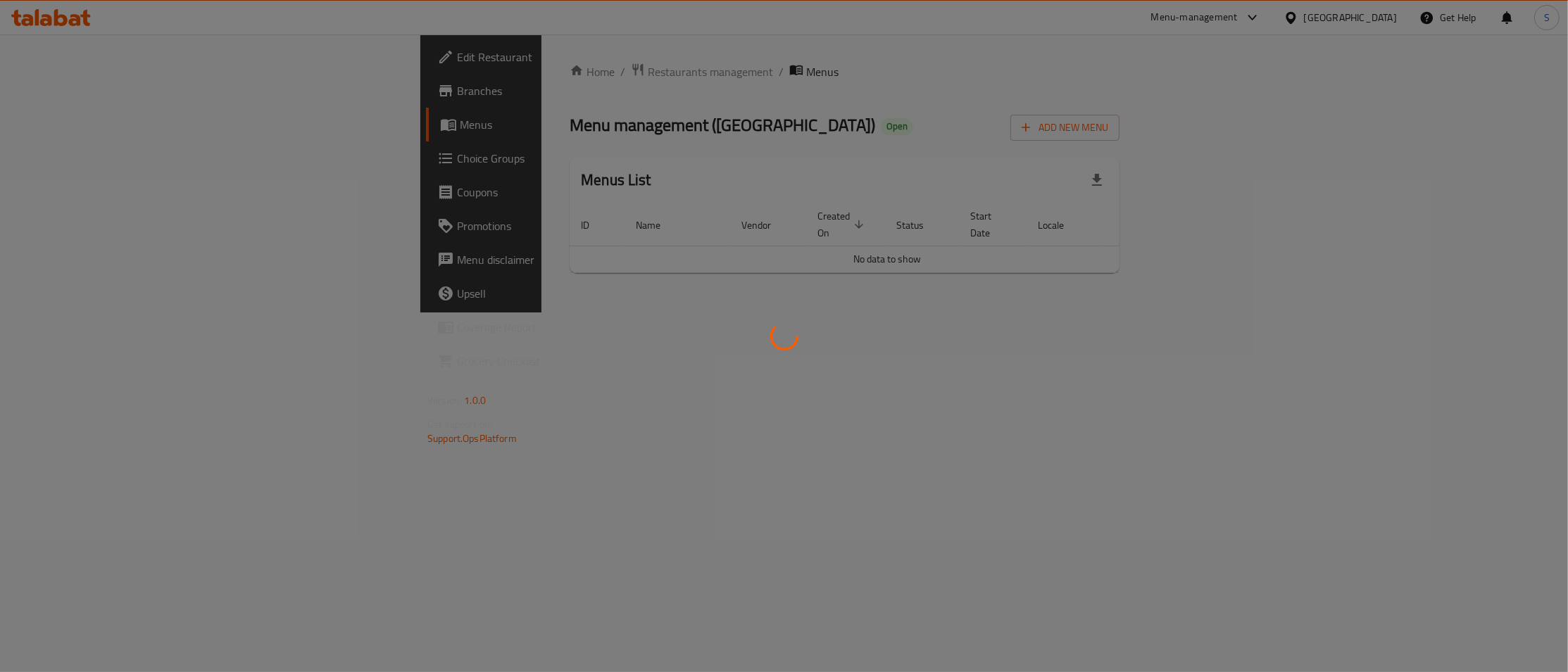
click at [60, 89] on div at bounding box center [784, 336] width 1568 height 672
click at [65, 90] on div at bounding box center [784, 336] width 1568 height 672
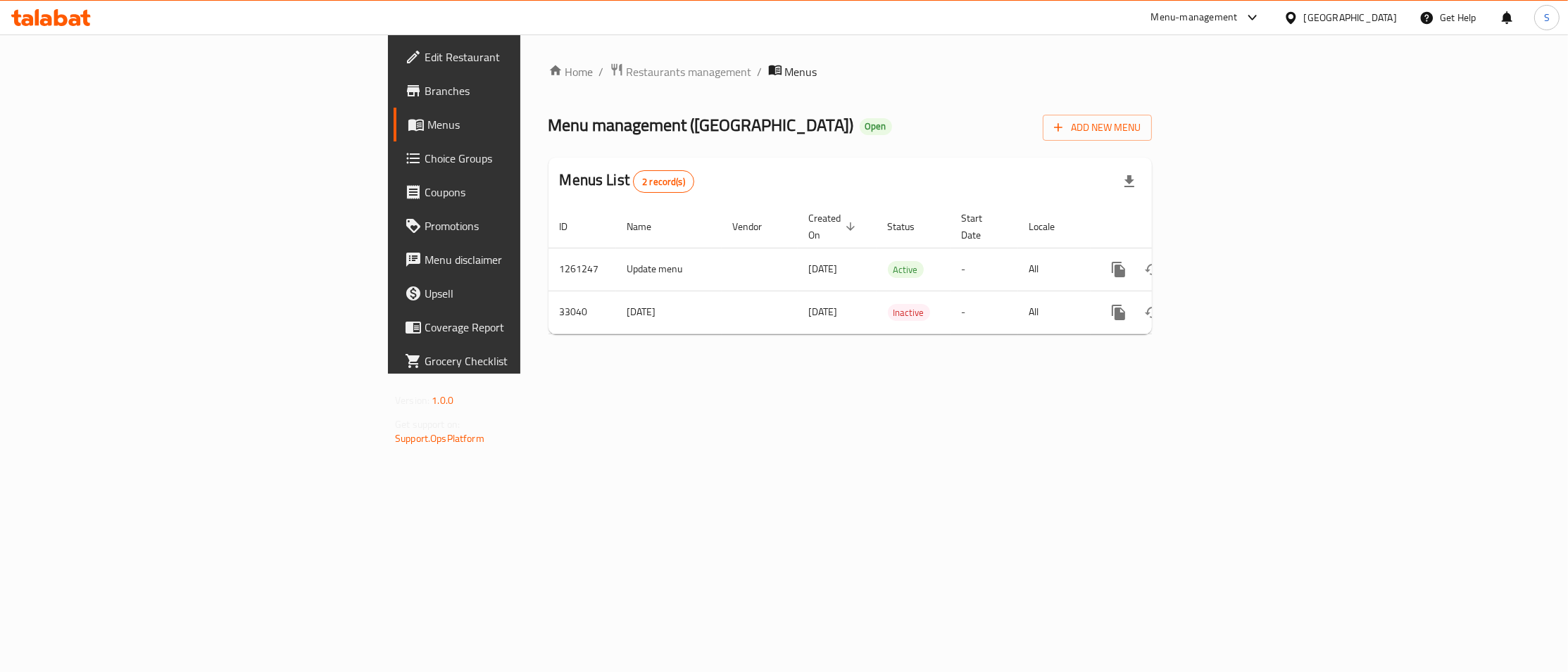
click at [424, 90] on span "Branches" at bounding box center [531, 91] width 214 height 17
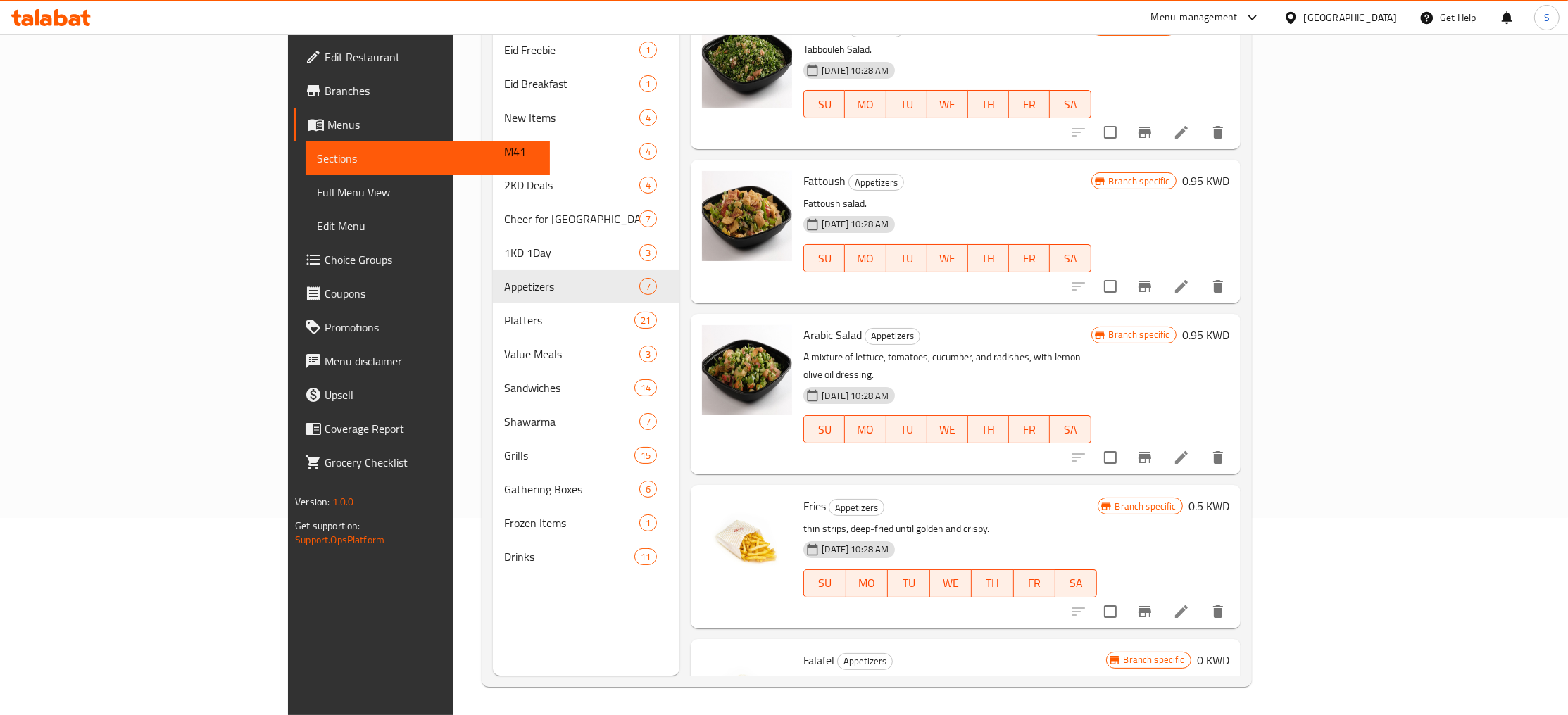
scroll to position [2, 0]
